Goal: Check status

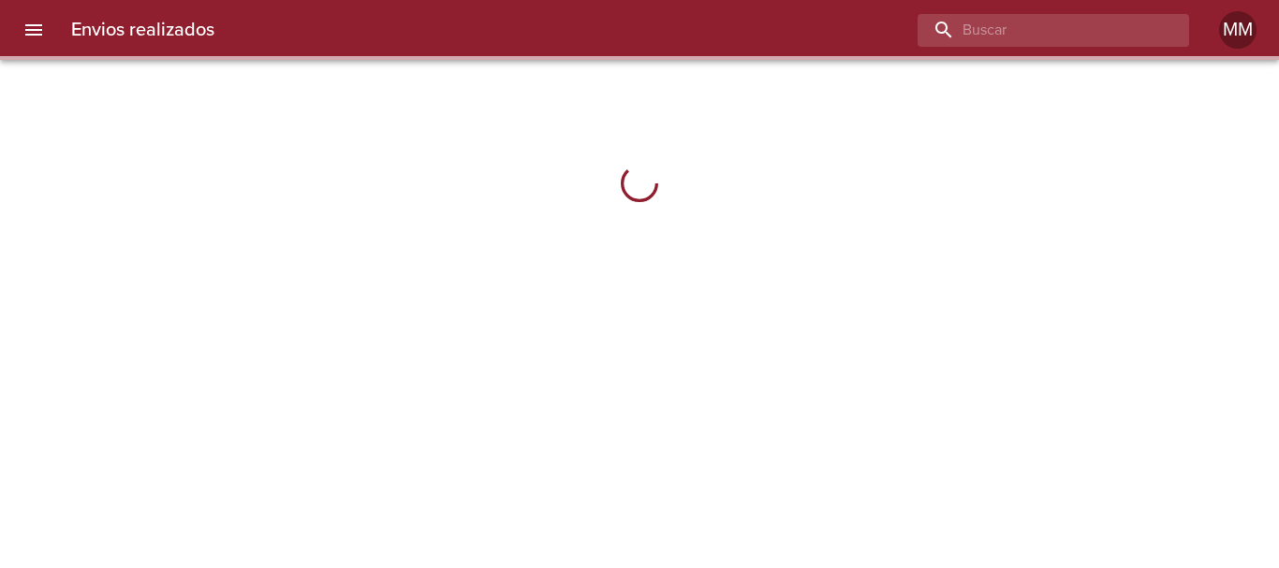
click at [1064, 39] on input "buscar" at bounding box center [1037, 30] width 240 height 33
drag, startPoint x: 0, startPoint y: 0, endPoint x: 1062, endPoint y: 39, distance: 1062.3
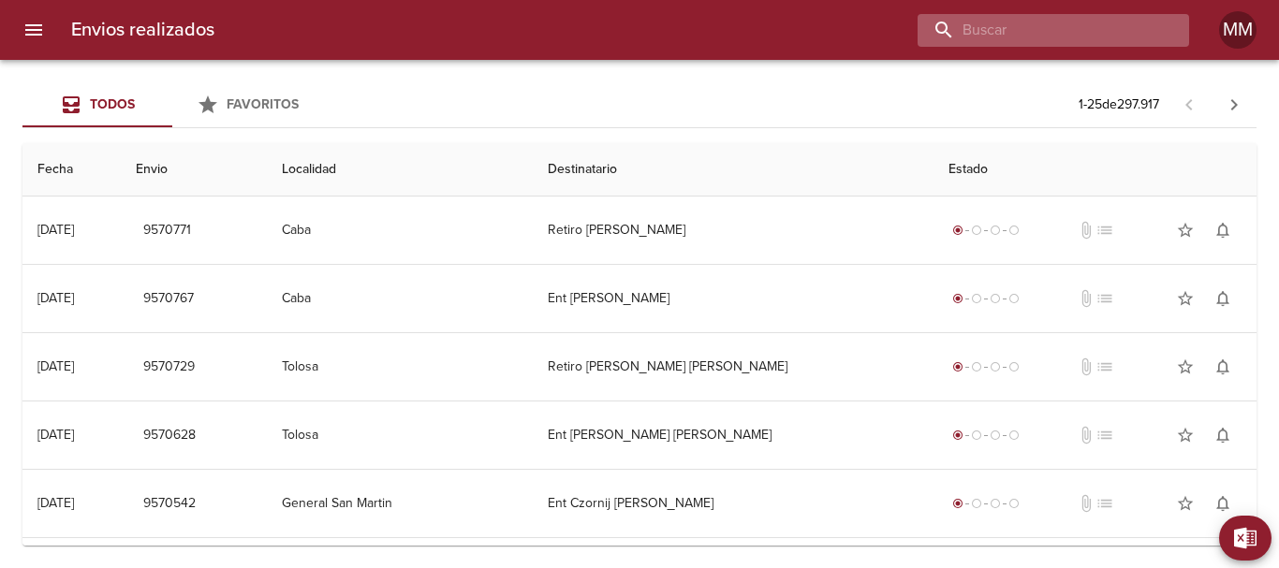
paste input "[PERSON_NAME] [PERSON_NAME]"
type input "[PERSON_NAME] [PERSON_NAME]"
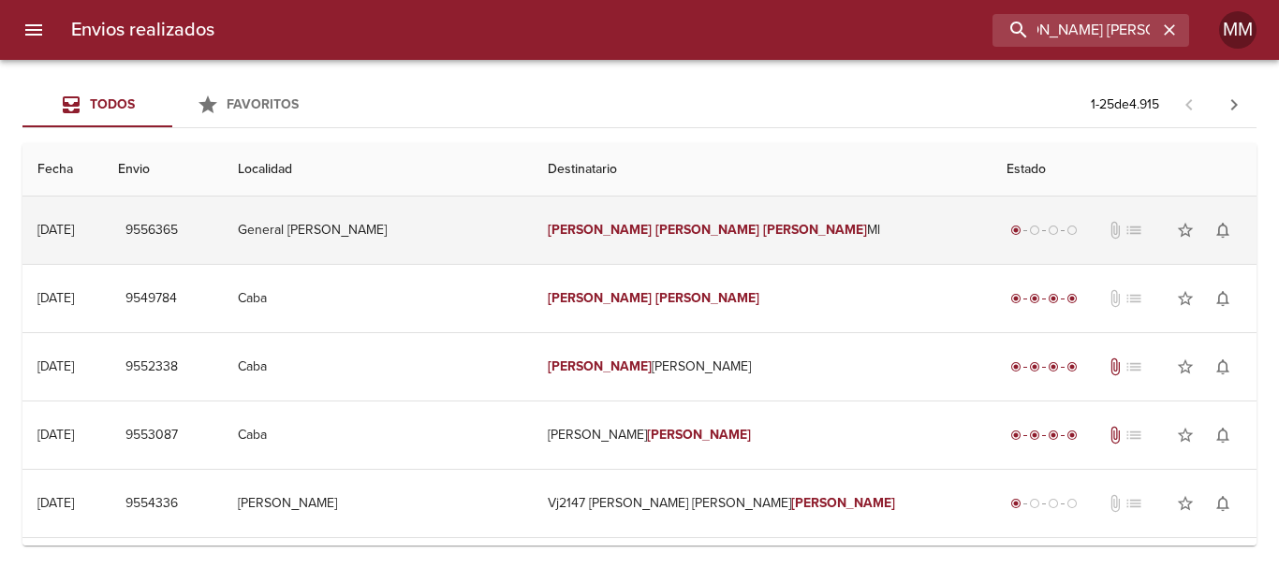
click at [775, 241] on td "[PERSON_NAME] [PERSON_NAME]" at bounding box center [762, 230] width 459 height 67
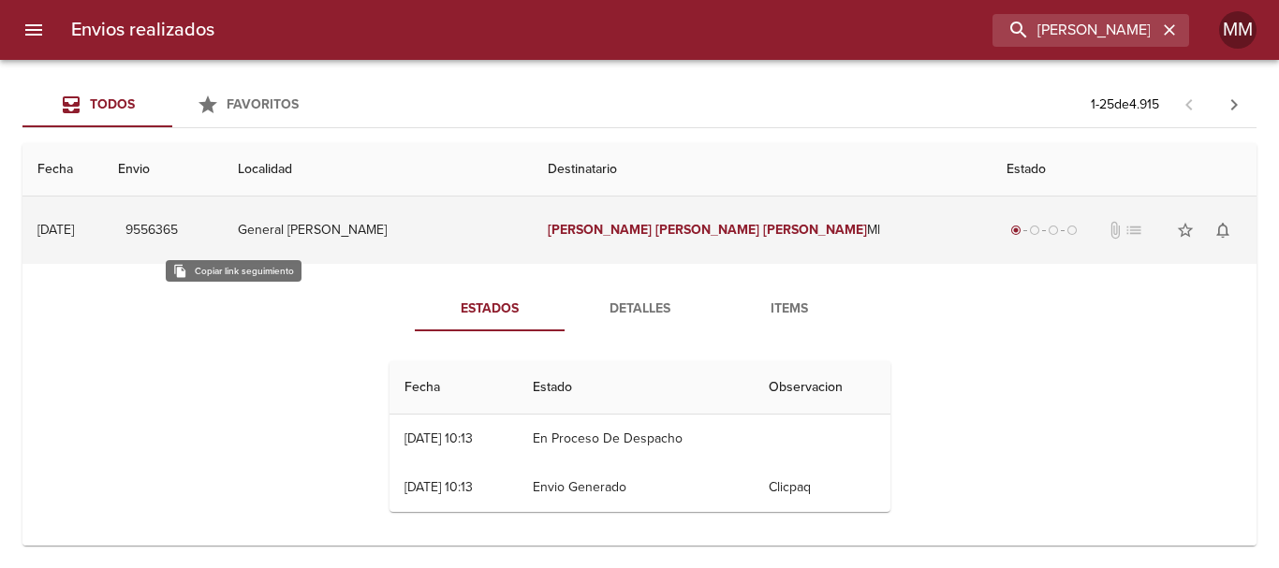
click at [178, 233] on span "9556365" at bounding box center [151, 230] width 52 height 23
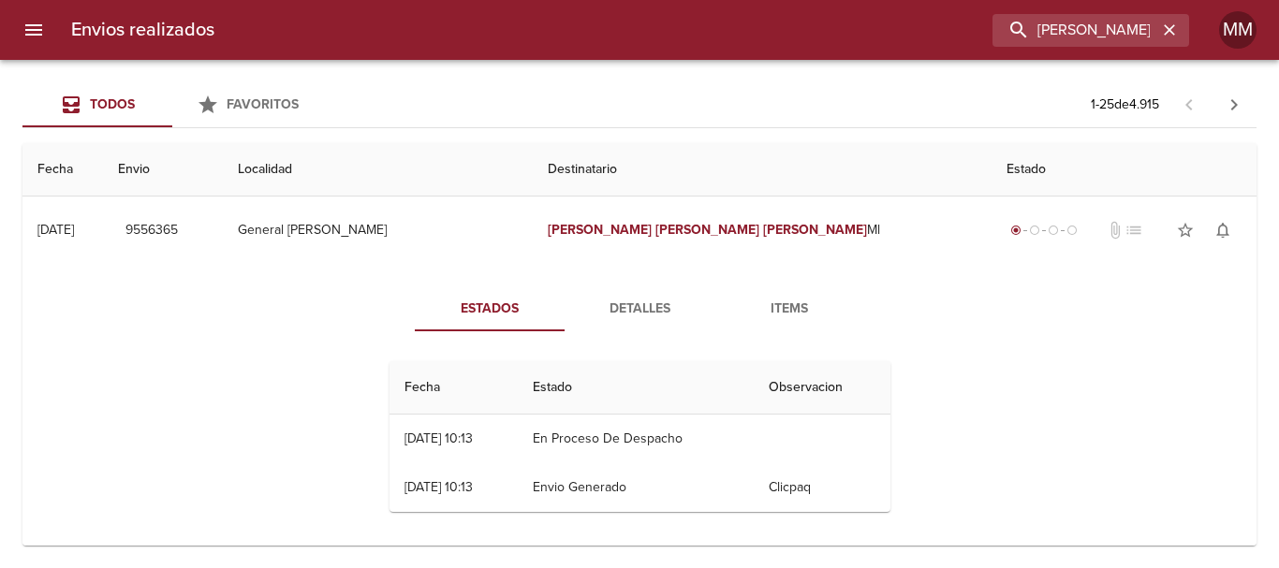
click at [652, 312] on span "Detalles" at bounding box center [639, 309] width 127 height 23
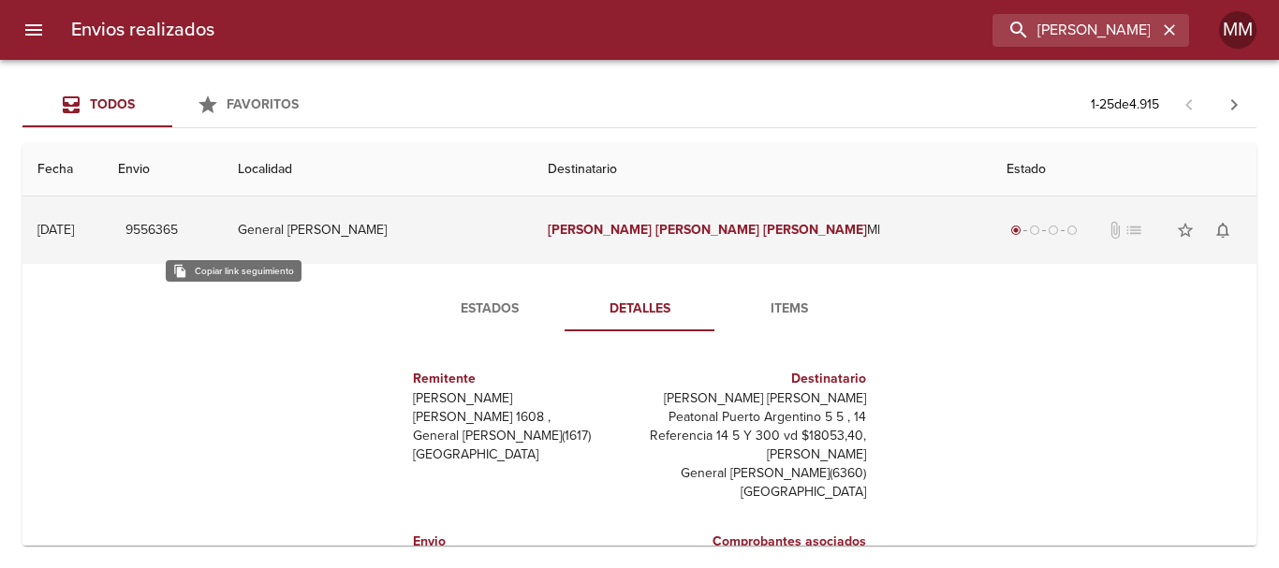
click at [178, 231] on span "9556365" at bounding box center [151, 230] width 52 height 23
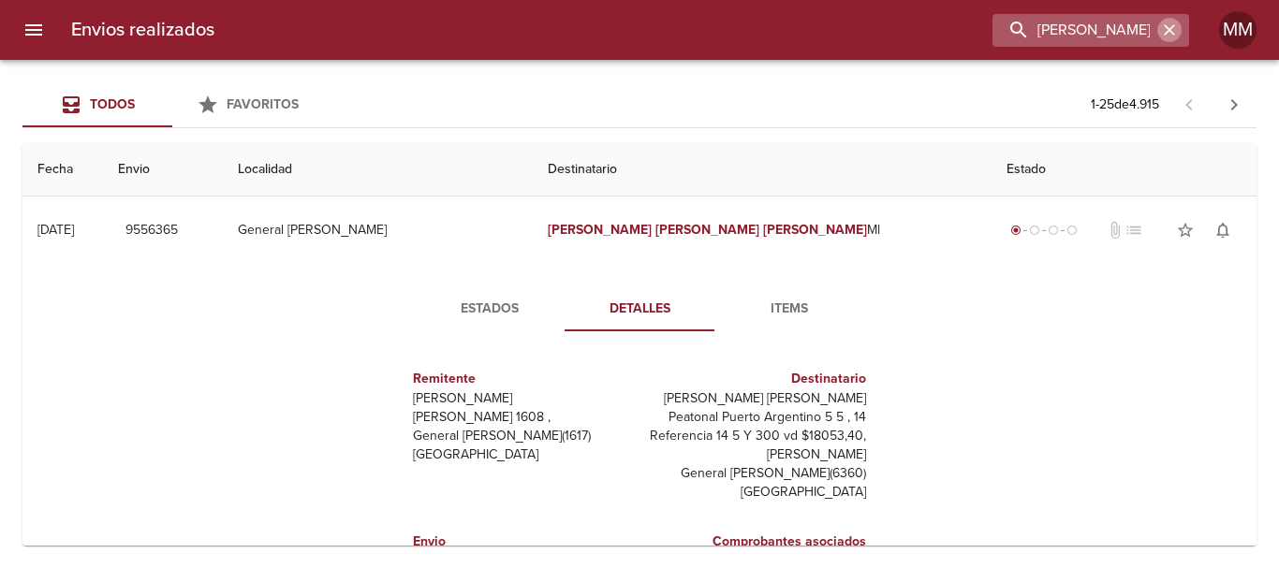
click at [1166, 27] on icon "button" at bounding box center [1169, 29] width 11 height 11
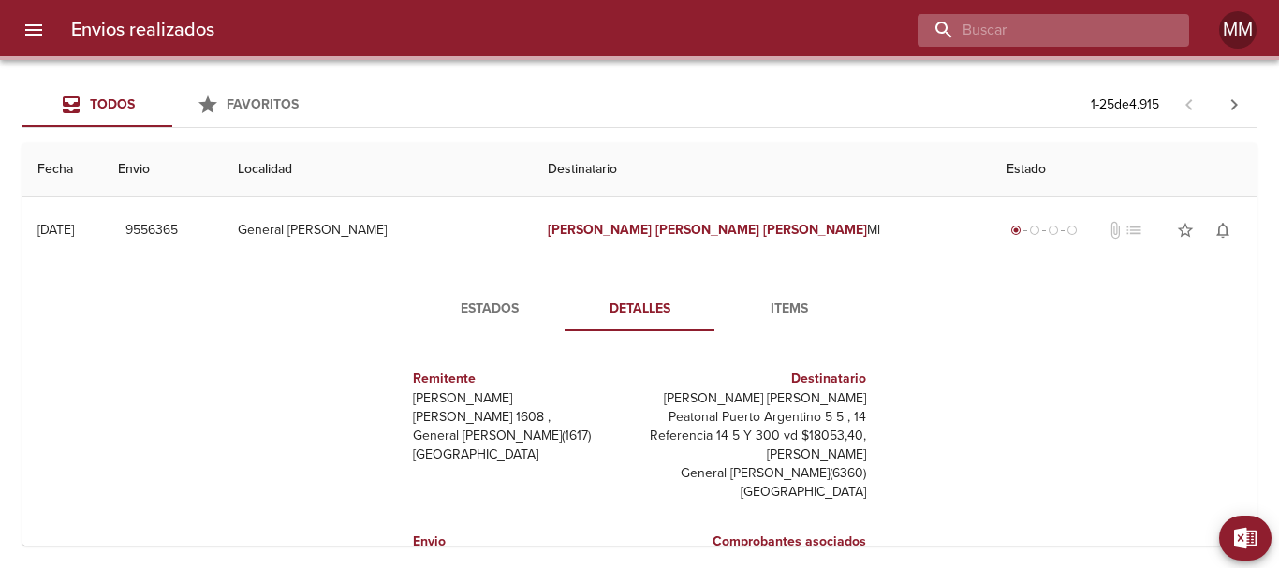
click at [1041, 17] on input "buscar" at bounding box center [1037, 30] width 240 height 33
paste input "[PERSON_NAME] [PERSON_NAME]"
type input "[PERSON_NAME] [PERSON_NAME]"
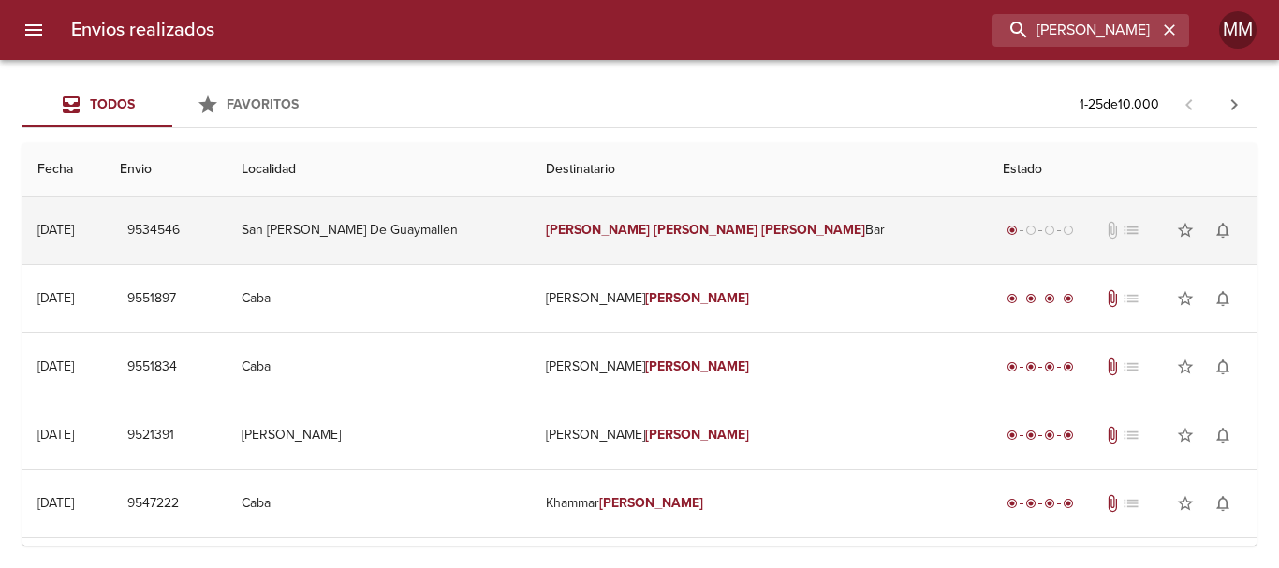
scroll to position [0, 0]
click at [778, 242] on td "[PERSON_NAME] Bar" at bounding box center [759, 230] width 456 height 67
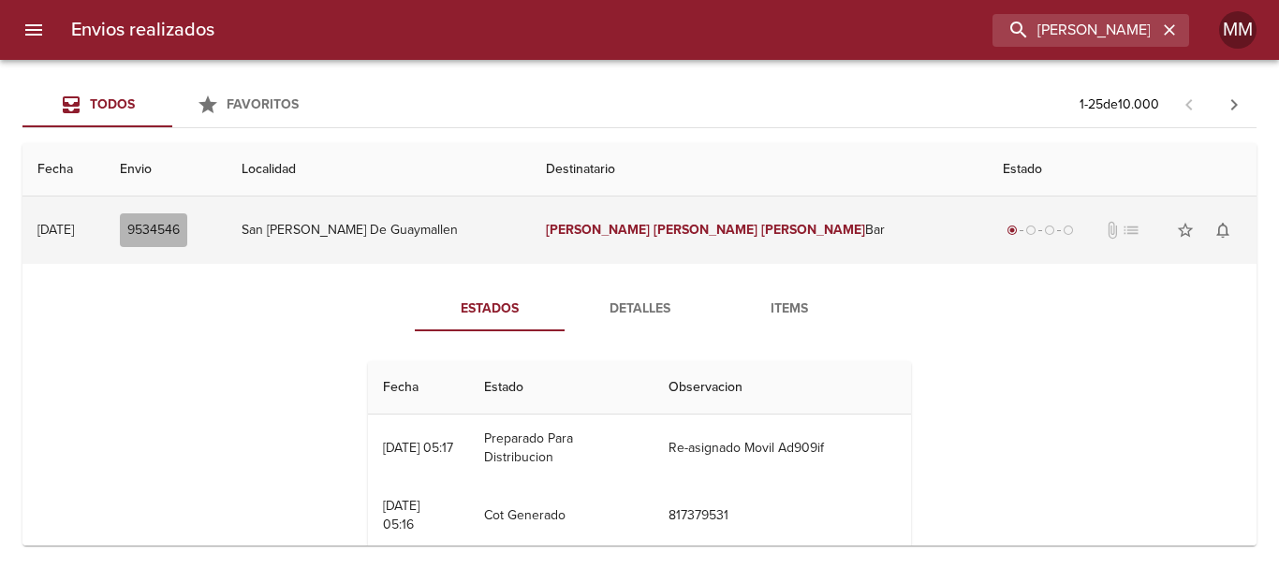
click at [180, 226] on span "9534546" at bounding box center [153, 230] width 52 height 23
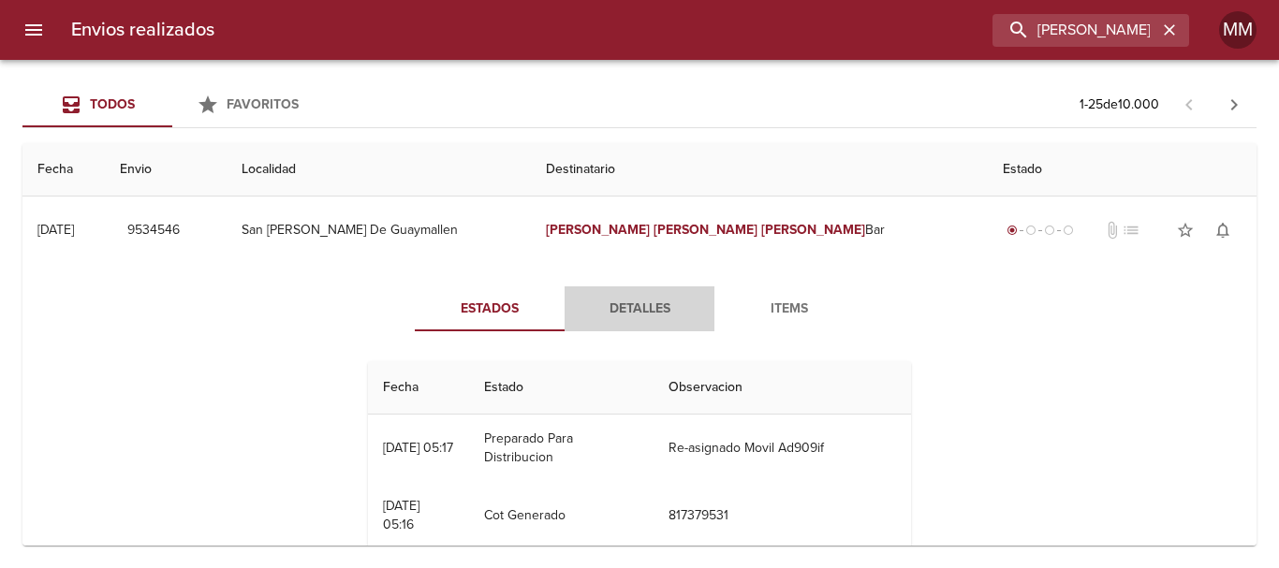
click at [644, 302] on span "Detalles" at bounding box center [639, 309] width 127 height 23
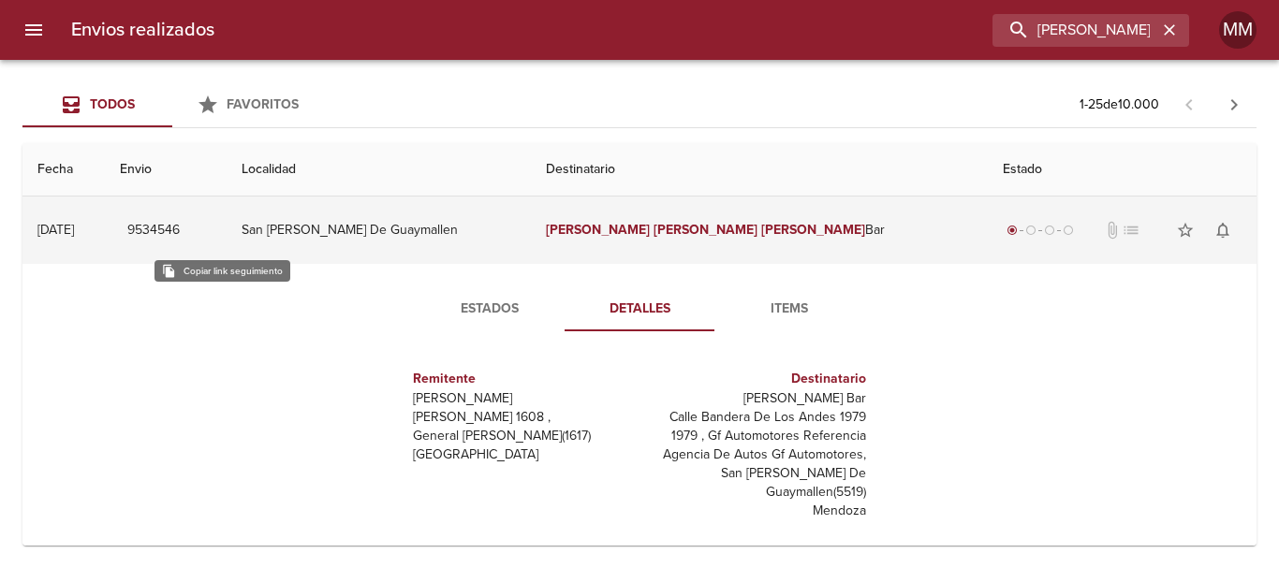
click at [180, 233] on span "9534546" at bounding box center [153, 230] width 52 height 23
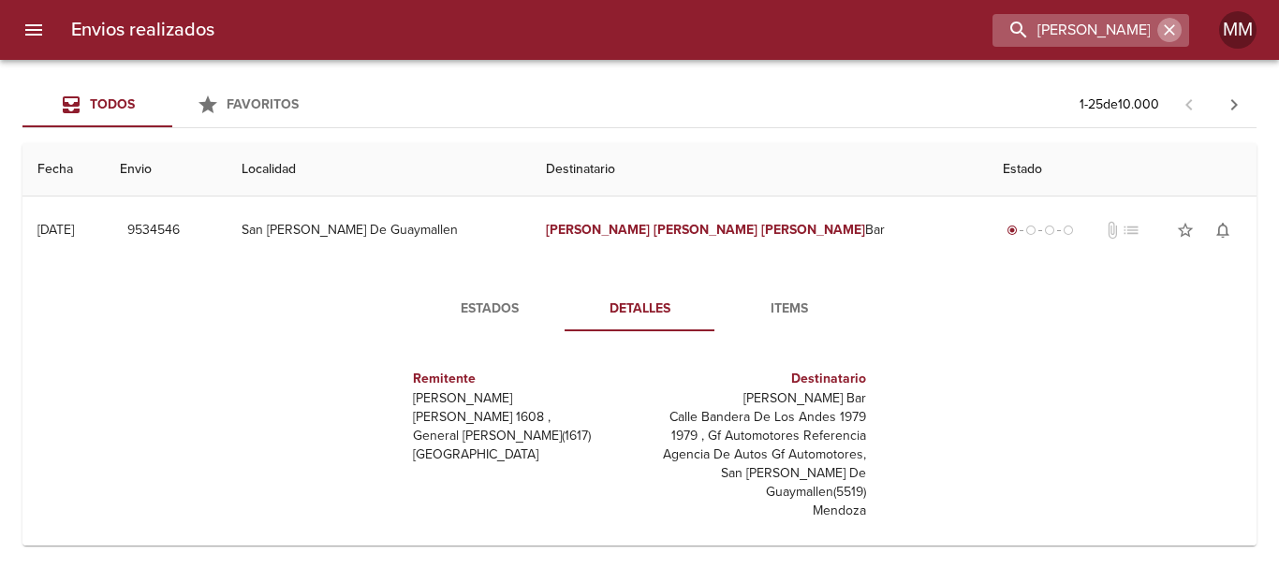
drag, startPoint x: 1168, startPoint y: 33, endPoint x: 1017, endPoint y: 4, distance: 154.4
click at [1168, 31] on icon "button" at bounding box center [1169, 30] width 19 height 19
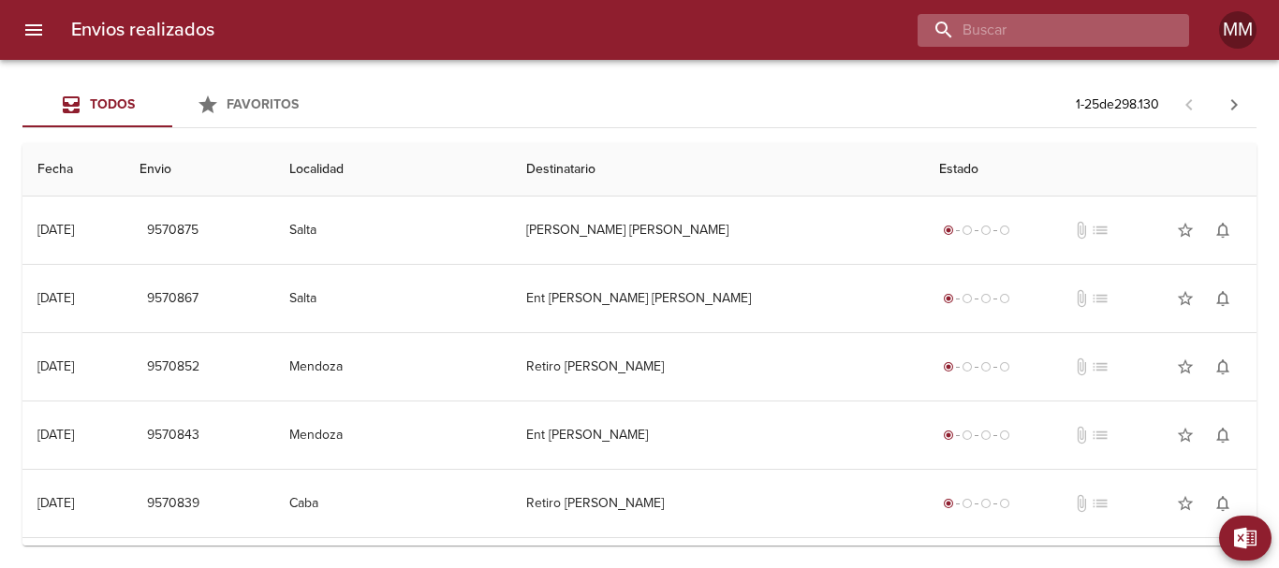
click at [1107, 27] on input "buscar" at bounding box center [1037, 30] width 240 height 33
paste input "/9498802"
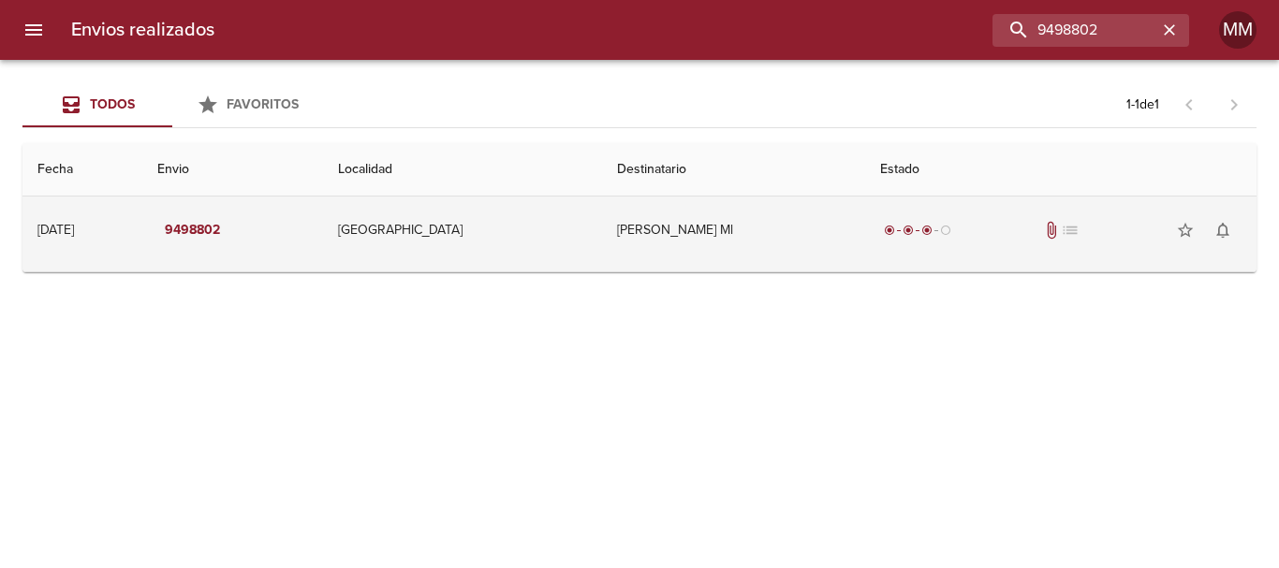
click at [748, 253] on td "[PERSON_NAME] Ml" at bounding box center [733, 230] width 263 height 67
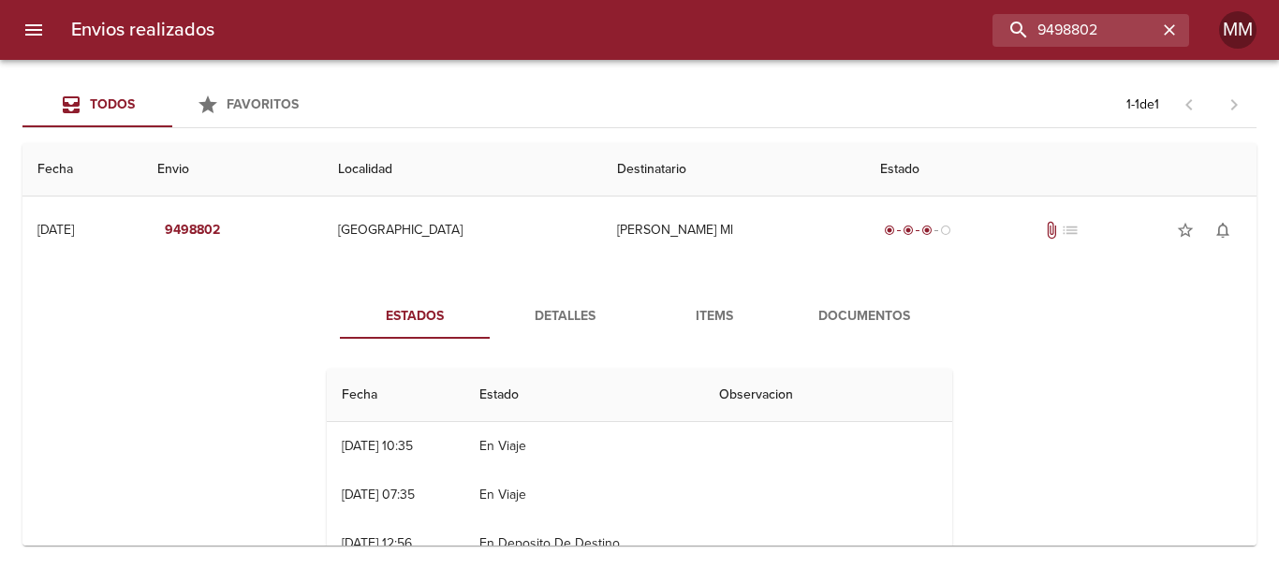
click at [562, 318] on span "Detalles" at bounding box center [564, 316] width 127 height 23
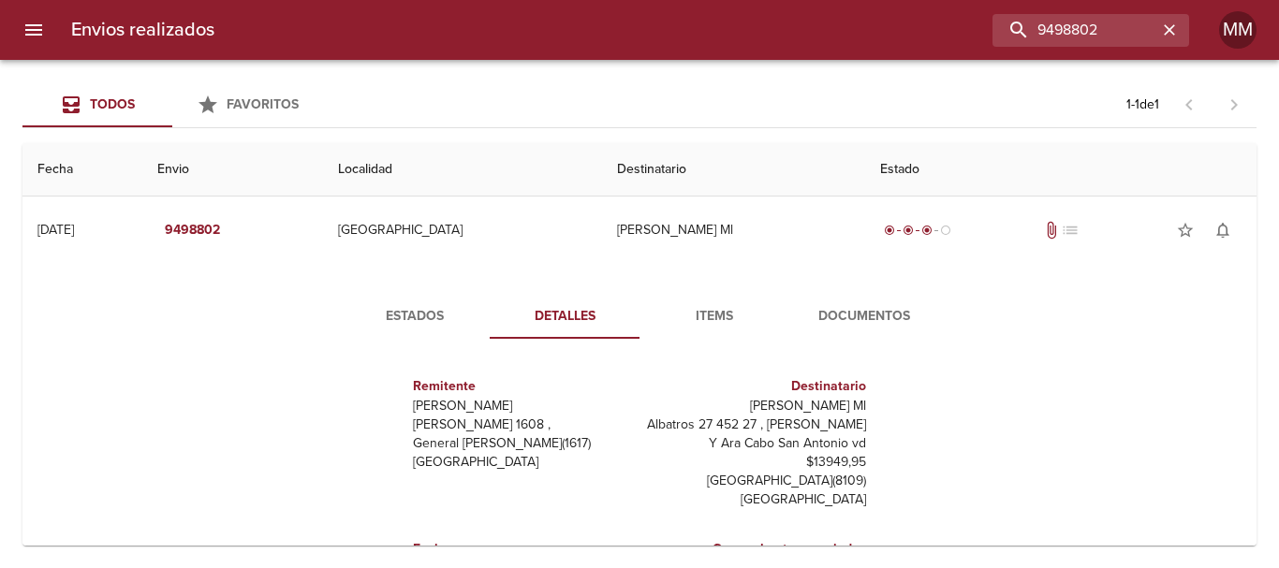
click at [445, 314] on span "Estados" at bounding box center [414, 316] width 127 height 23
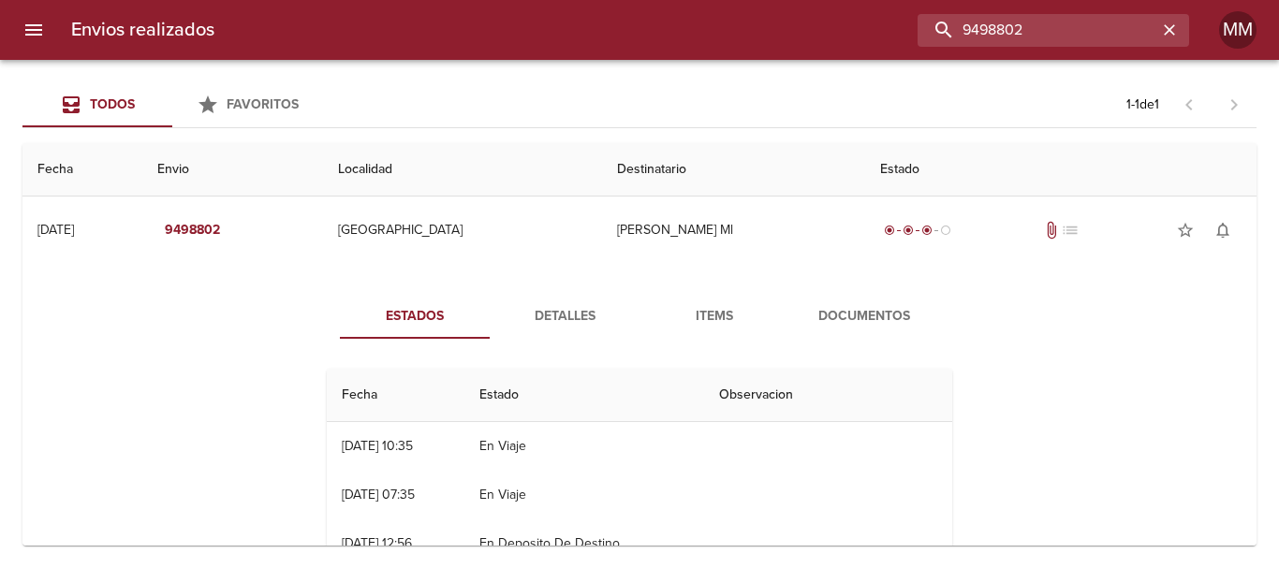
drag, startPoint x: 1132, startPoint y: 30, endPoint x: 763, endPoint y: 70, distance: 371.0
click at [761, 0] on div "Envios realizados 9498802 MM Todos Favoritos 1 - 1 de 1 Fecha Envio Localidad D…" at bounding box center [639, 0] width 1279 height 0
paste input "[PERSON_NAME]"
type input "[PERSON_NAME]"
